Goal: Find specific page/section: Find specific page/section

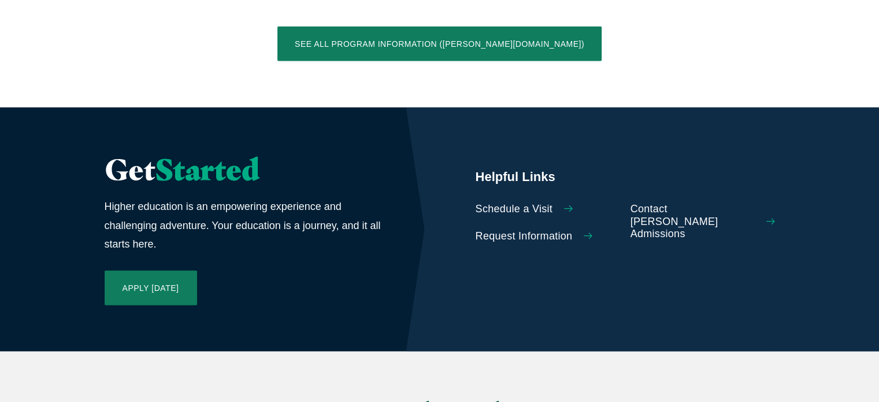
scroll to position [2874, 0]
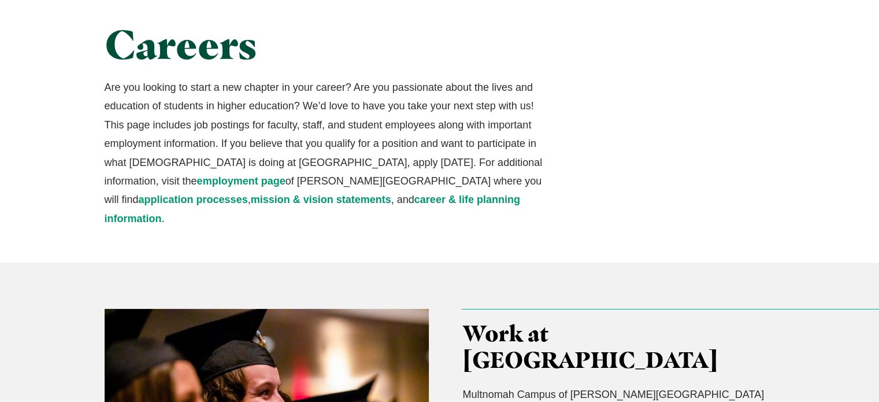
scroll to position [88, 0]
click at [105, 46] on h1 "Careers" at bounding box center [325, 43] width 440 height 44
click at [86, 153] on div "Careers Are you looking to start a new chapter in your career? Are you passiona…" at bounding box center [440, 124] width 740 height 275
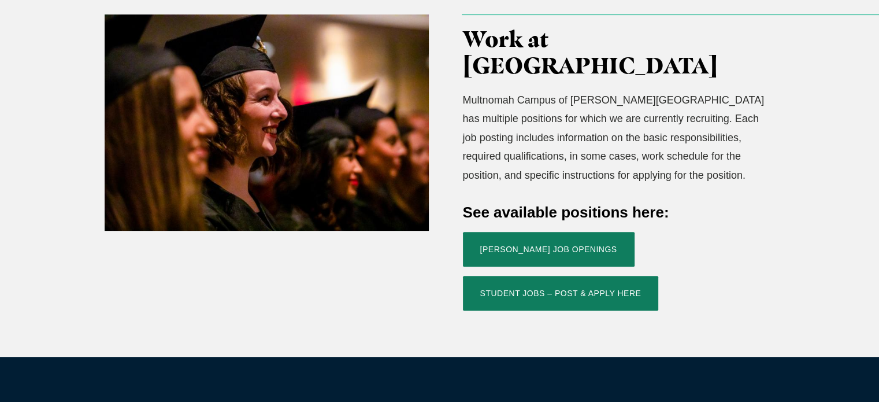
scroll to position [384, 0]
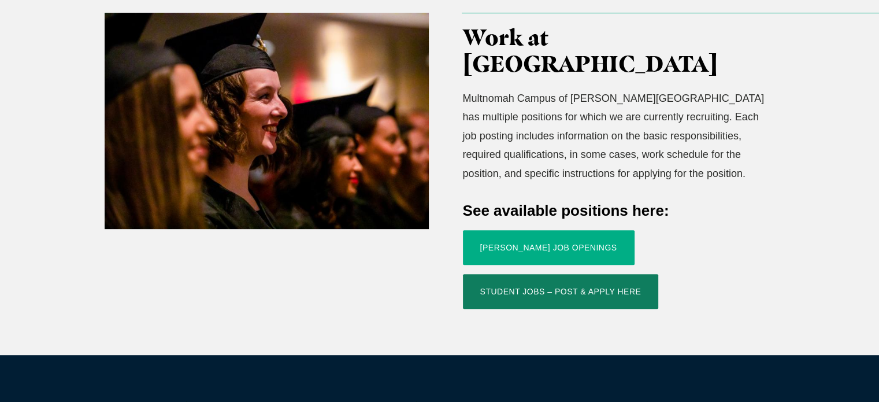
click at [521, 230] on link "[PERSON_NAME] Job Openings" at bounding box center [549, 247] width 172 height 35
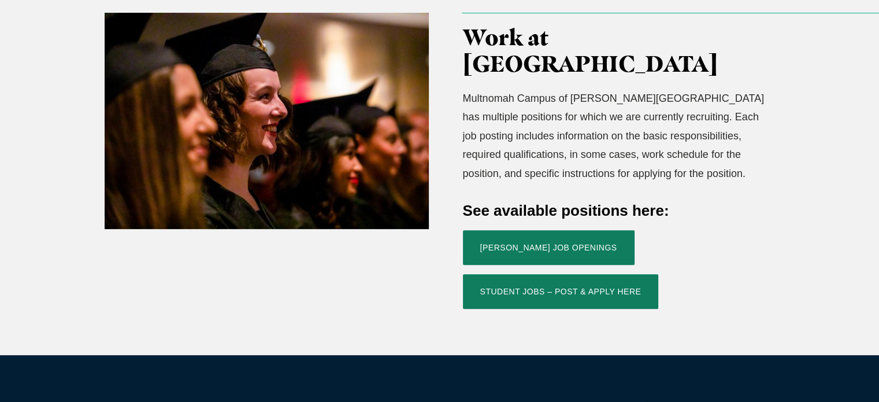
click at [712, 200] on h4 "See available positions here:" at bounding box center [619, 210] width 312 height 21
